Goal: Download file/media

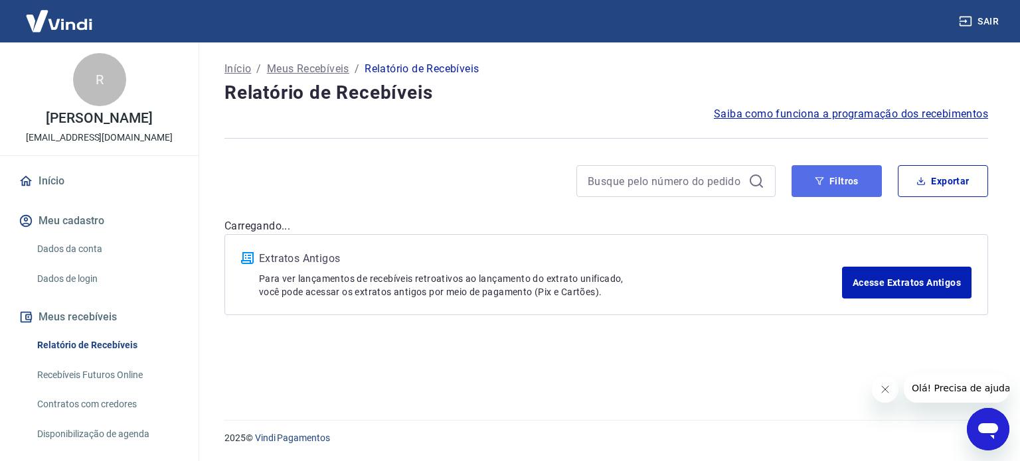
click at [851, 175] on button "Filtros" at bounding box center [836, 181] width 90 height 32
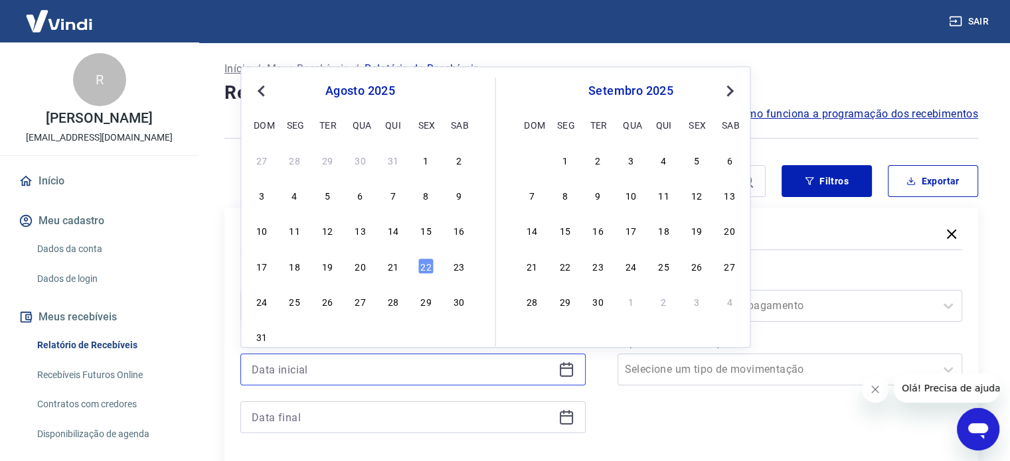
click at [375, 372] on input at bounding box center [402, 370] width 301 height 20
click at [390, 268] on div "21" at bounding box center [393, 266] width 16 height 16
type input "[DATE]"
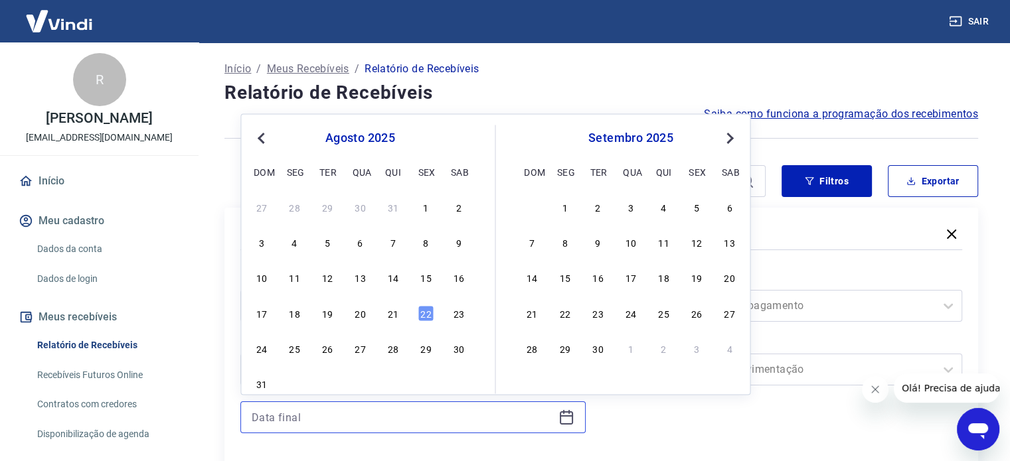
click at [298, 422] on input at bounding box center [402, 418] width 301 height 20
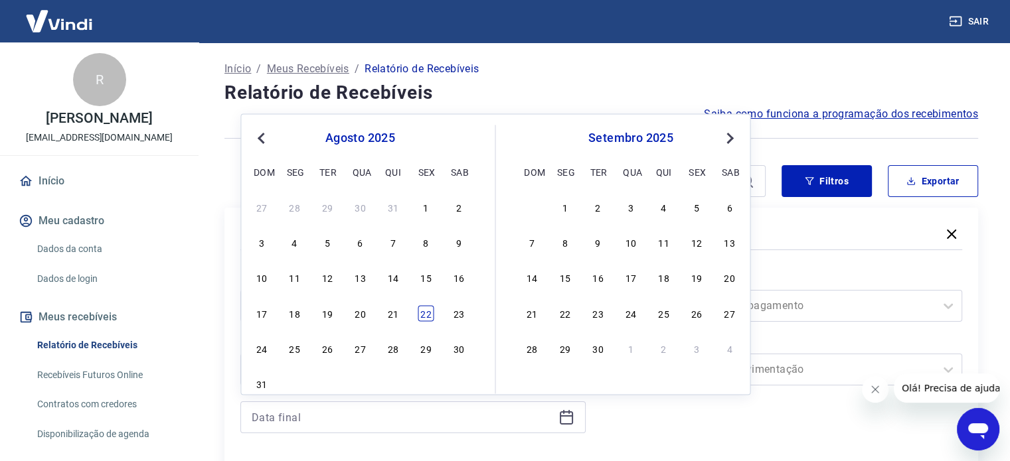
click at [422, 313] on div "22" at bounding box center [426, 313] width 16 height 16
type input "[DATE]"
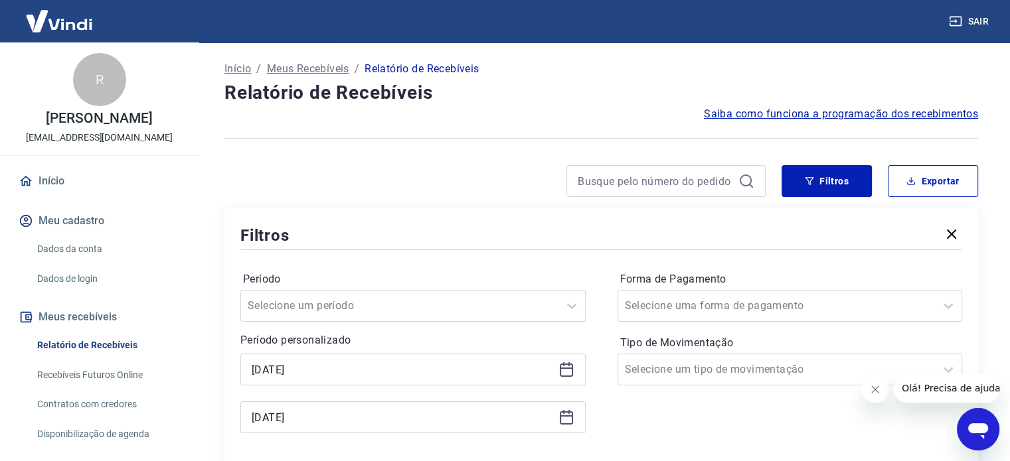
click at [878, 388] on icon "Fechar mensagem da empresa" at bounding box center [875, 389] width 11 height 11
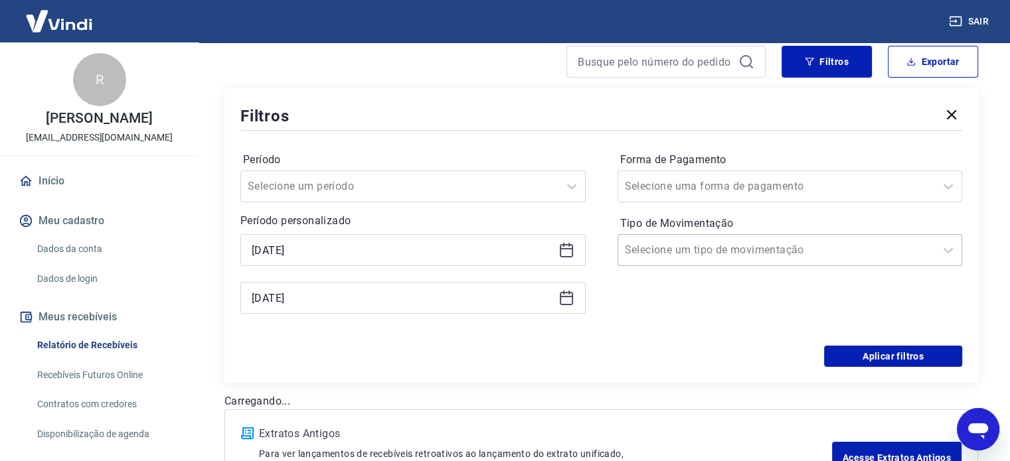
scroll to position [199, 0]
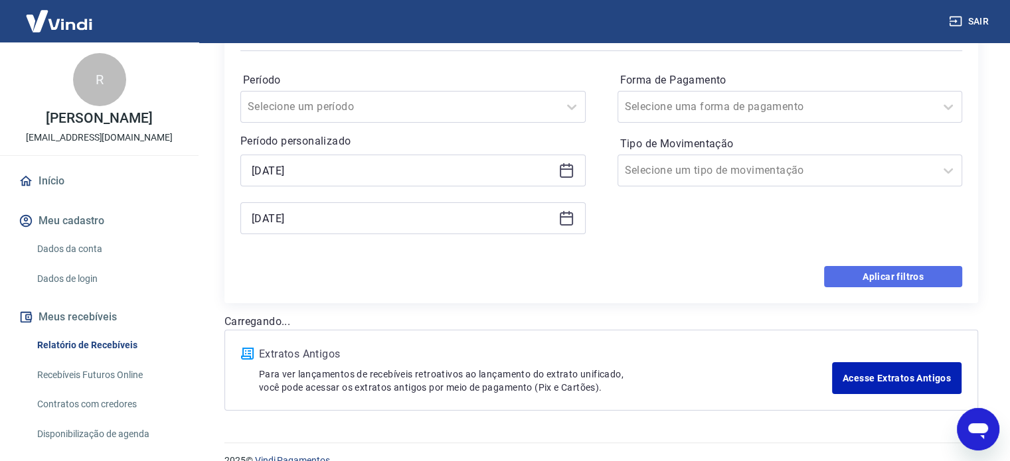
click at [893, 282] on button "Aplicar filtros" at bounding box center [893, 276] width 138 height 21
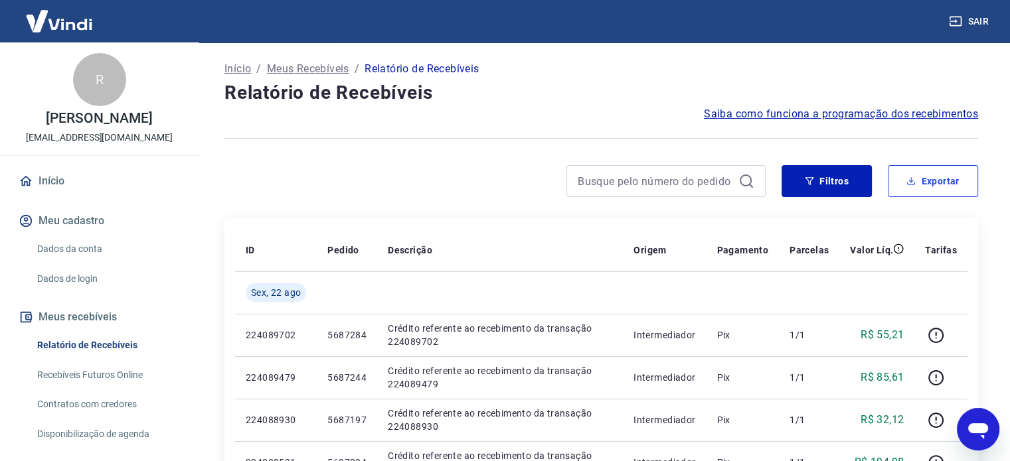
click at [930, 179] on button "Exportar" at bounding box center [933, 181] width 90 height 32
type input "[DATE]"
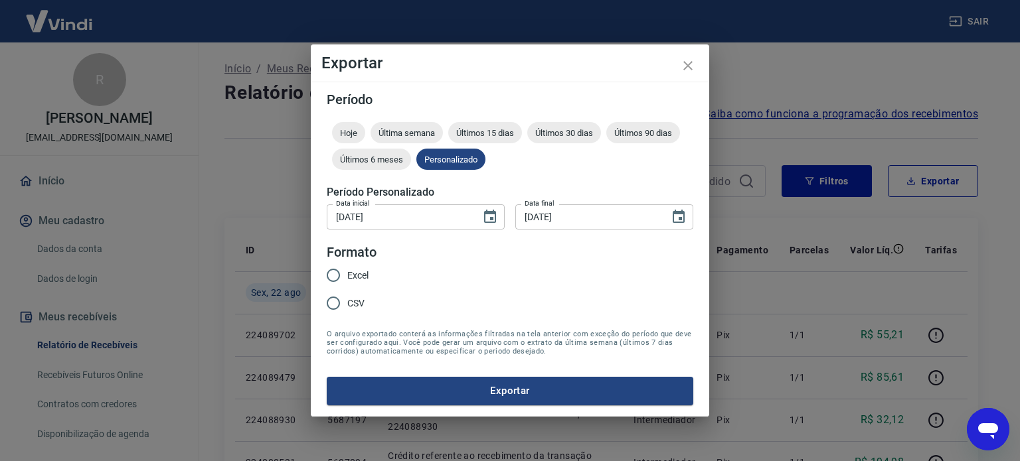
click at [347, 275] on input "Excel" at bounding box center [333, 276] width 28 height 28
radio input "true"
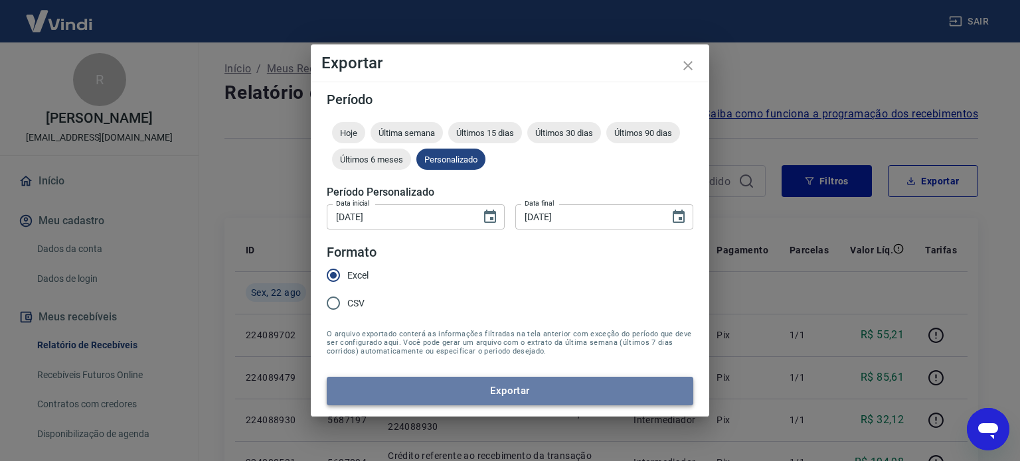
click at [555, 396] on button "Exportar" at bounding box center [510, 391] width 366 height 28
